Goal: Transaction & Acquisition: Purchase product/service

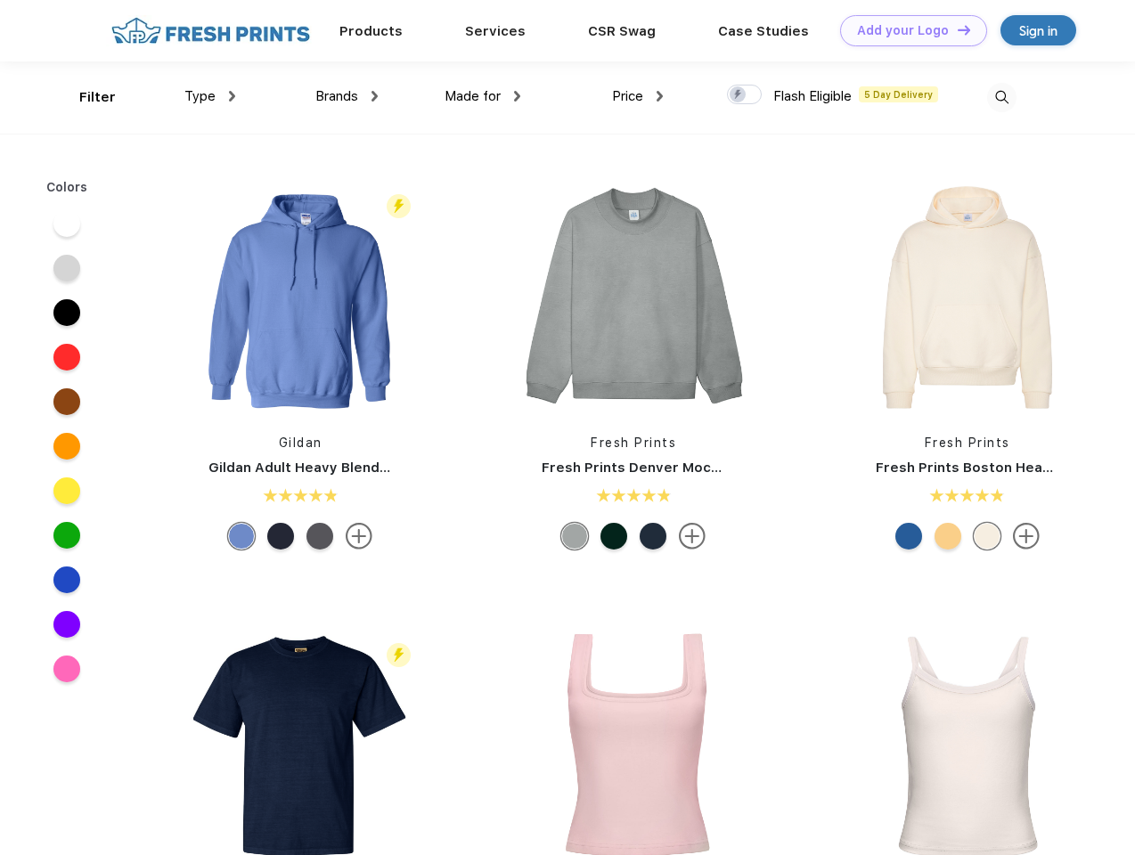
scroll to position [1, 0]
click at [907, 30] on link "Add your Logo Design Tool" at bounding box center [913, 30] width 147 height 31
click at [0, 0] on div "Design Tool" at bounding box center [0, 0] width 0 height 0
click at [956, 29] on link "Add your Logo Design Tool" at bounding box center [913, 30] width 147 height 31
click at [86, 97] on div "Filter" at bounding box center [97, 97] width 37 height 20
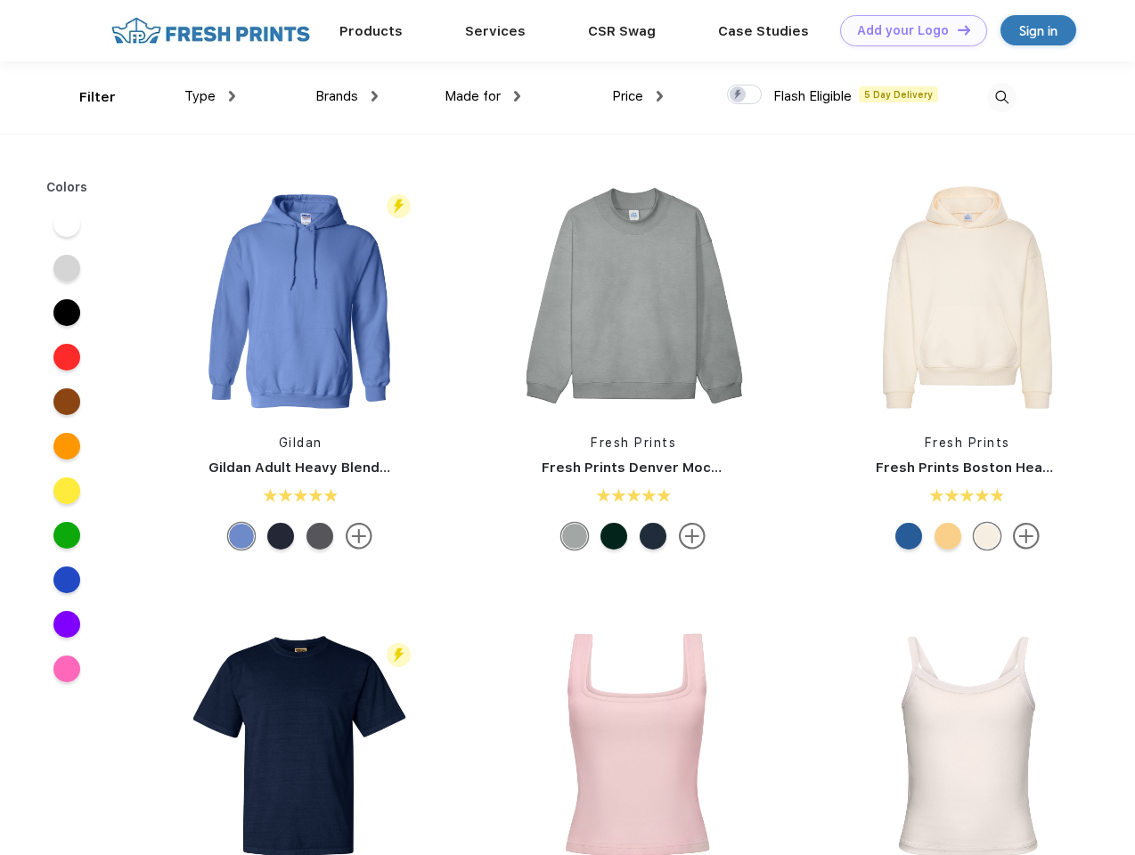
click at [210, 96] on span "Type" at bounding box center [199, 96] width 31 height 16
click at [347, 96] on span "Brands" at bounding box center [336, 96] width 43 height 16
click at [483, 96] on span "Made for" at bounding box center [473, 96] width 56 height 16
click at [638, 96] on span "Price" at bounding box center [627, 96] width 31 height 16
click at [745, 95] on div at bounding box center [744, 95] width 35 height 20
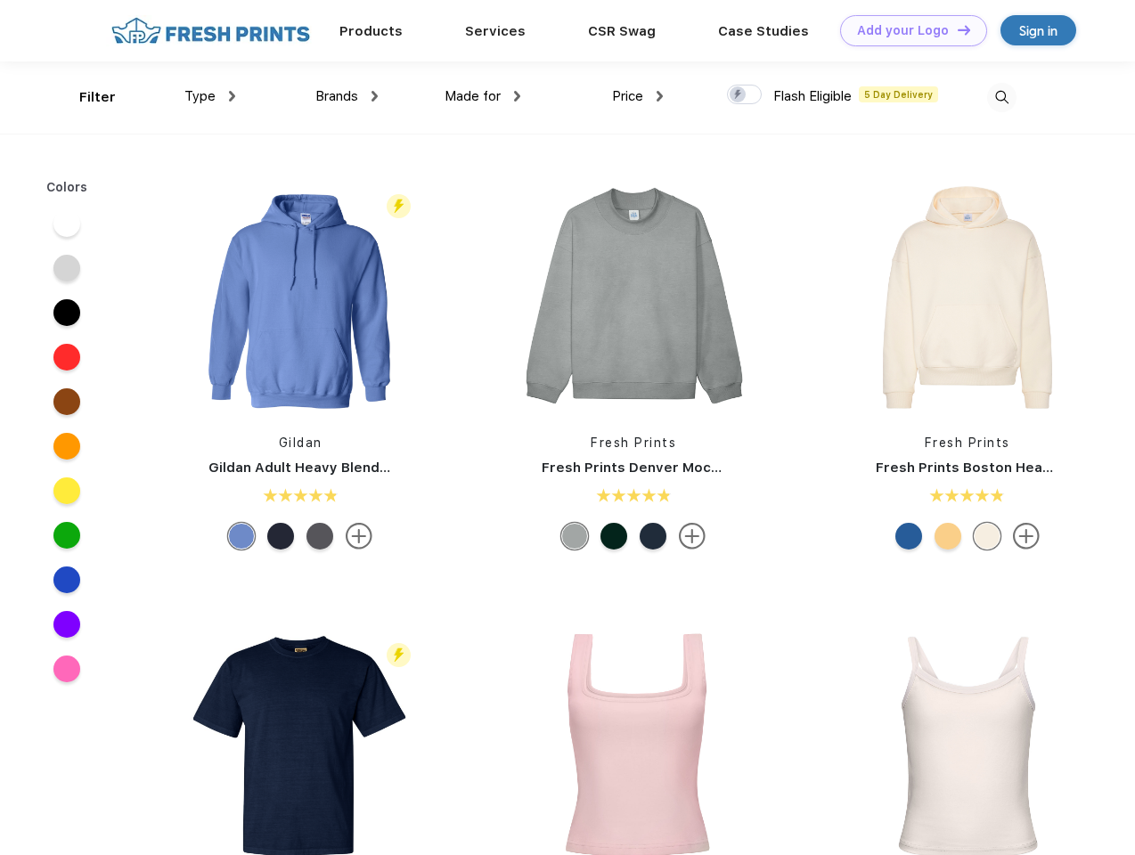
click at [739, 95] on input "checkbox" at bounding box center [733, 90] width 12 height 12
click at [1002, 97] on img at bounding box center [1001, 97] width 29 height 29
